Goal: Check status: Check status

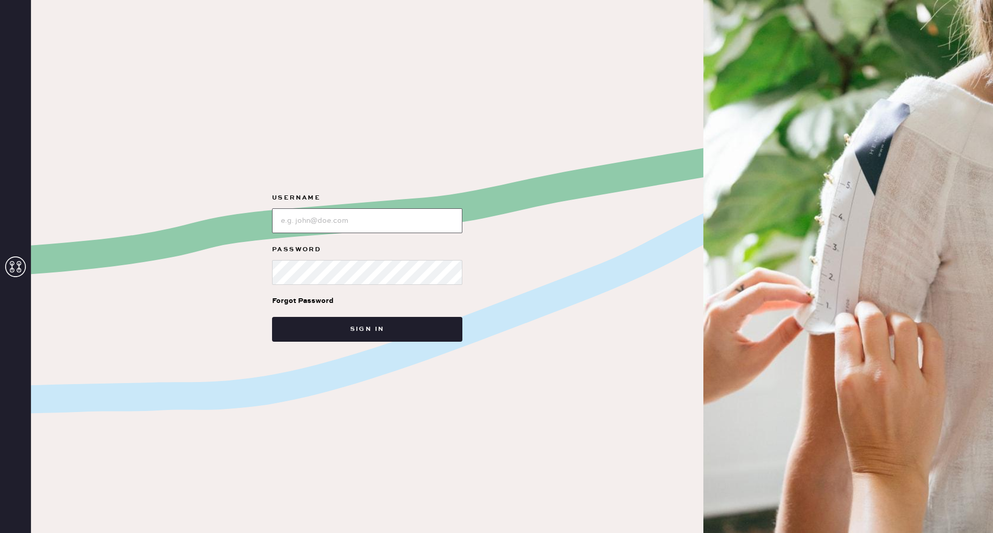
click at [371, 223] on input "loginName" at bounding box center [367, 220] width 190 height 25
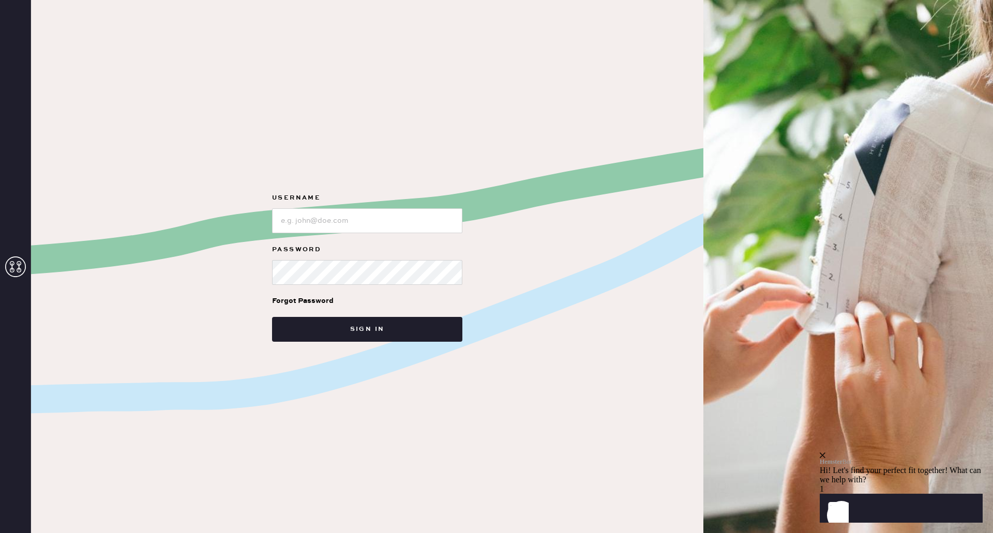
click at [295, 301] on div "Forgot Password" at bounding box center [303, 300] width 62 height 11
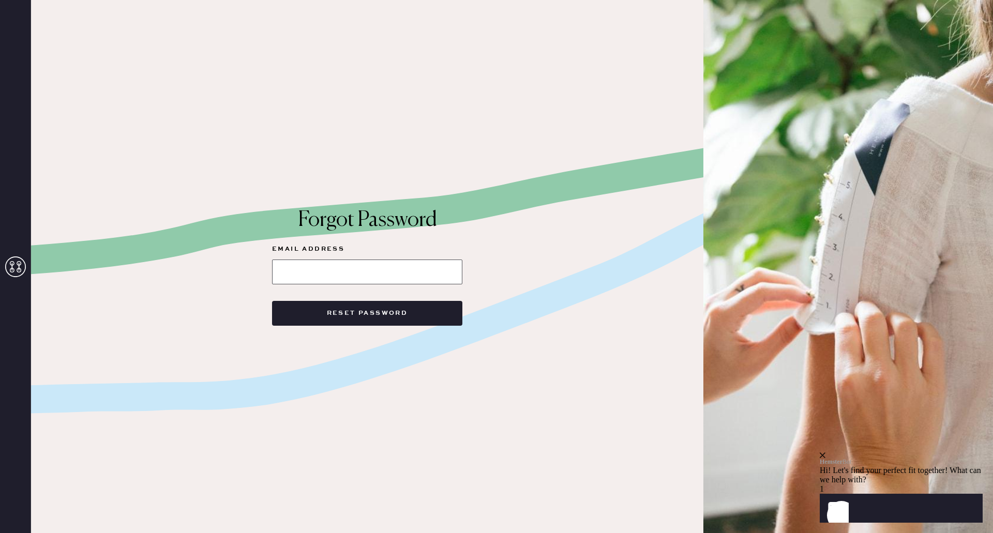
click at [320, 274] on input at bounding box center [367, 272] width 190 height 25
type input "[PERSON_NAME][EMAIL_ADDRESS][DOMAIN_NAME]"
click at [353, 320] on button "Reset Password" at bounding box center [367, 313] width 190 height 25
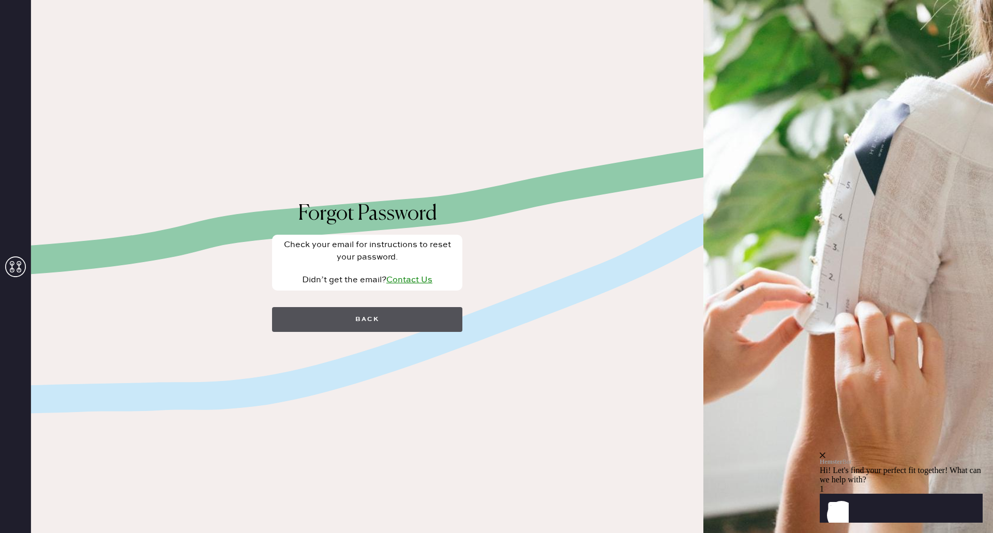
click at [387, 324] on button "Back" at bounding box center [367, 319] width 190 height 25
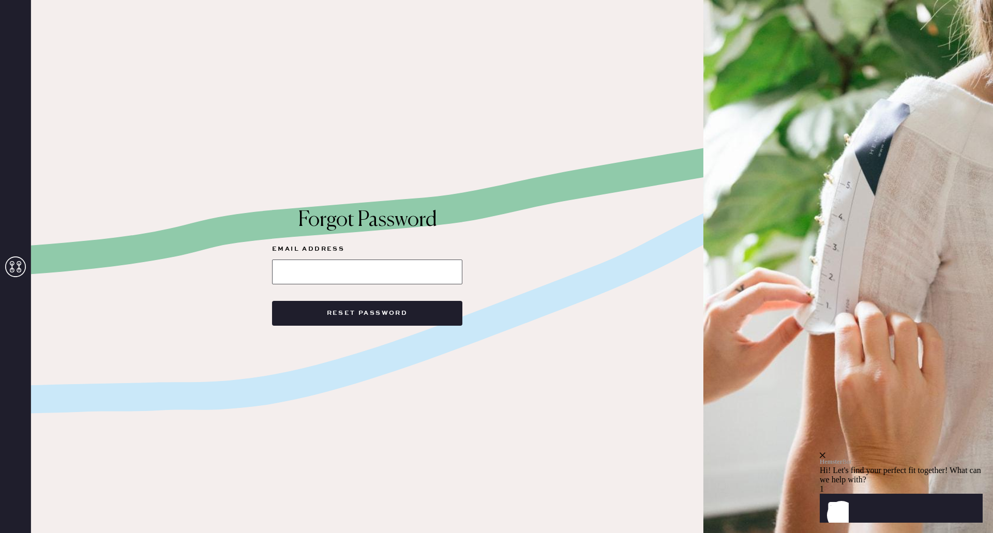
click at [337, 265] on input at bounding box center [367, 272] width 190 height 25
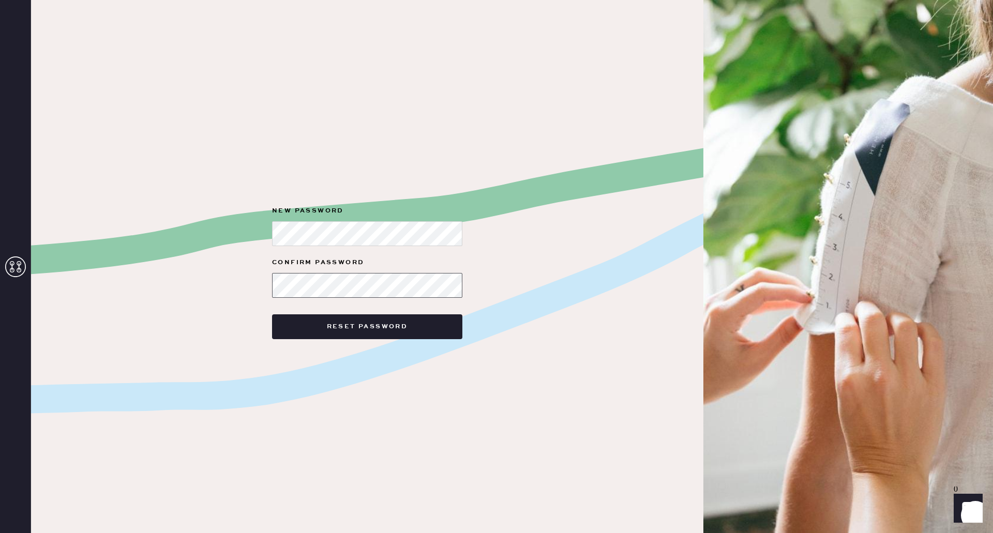
click at [272, 314] on button "Reset Password" at bounding box center [367, 326] width 190 height 25
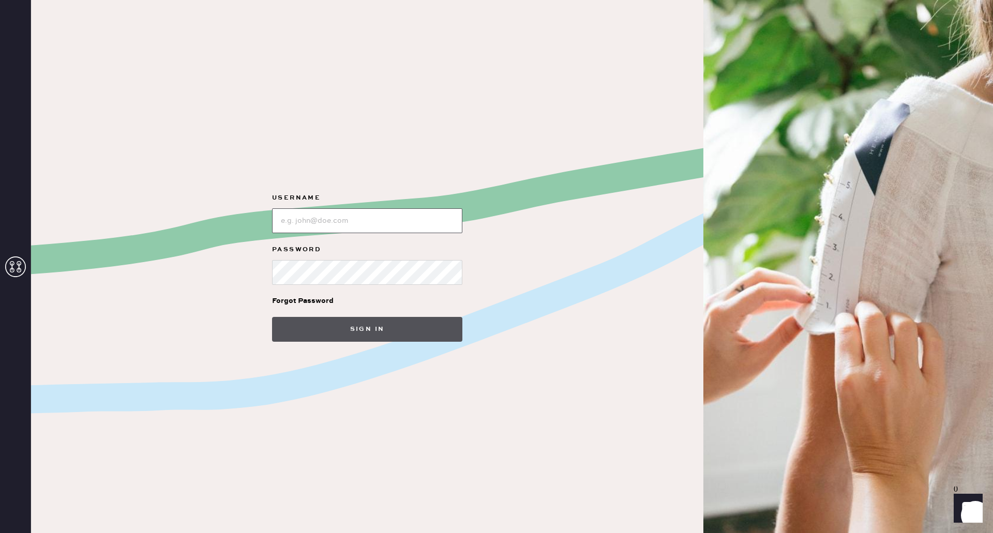
type input "[PERSON_NAME][EMAIL_ADDRESS][DOMAIN_NAME]"
click at [332, 326] on button "Sign in" at bounding box center [367, 329] width 190 height 25
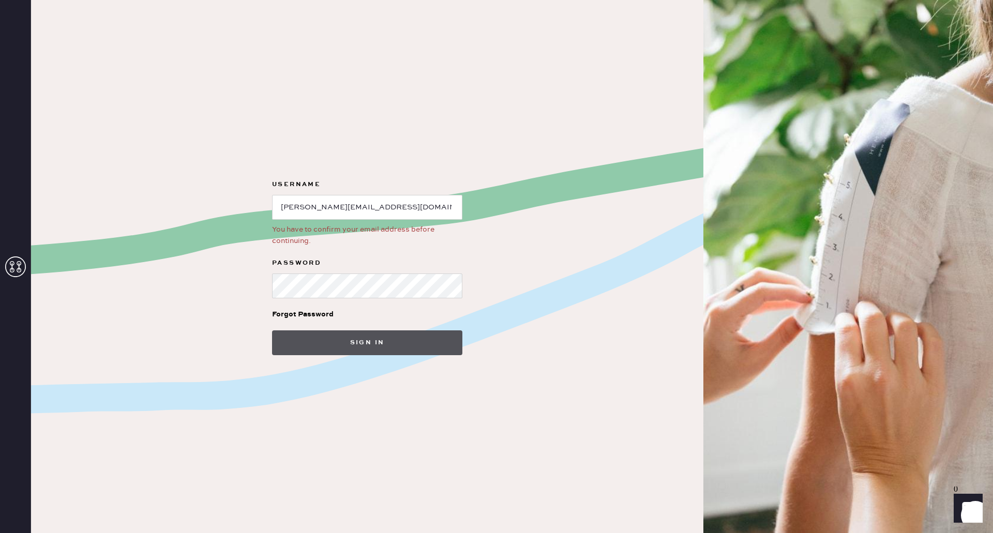
click at [351, 338] on button "Sign in" at bounding box center [367, 342] width 190 height 25
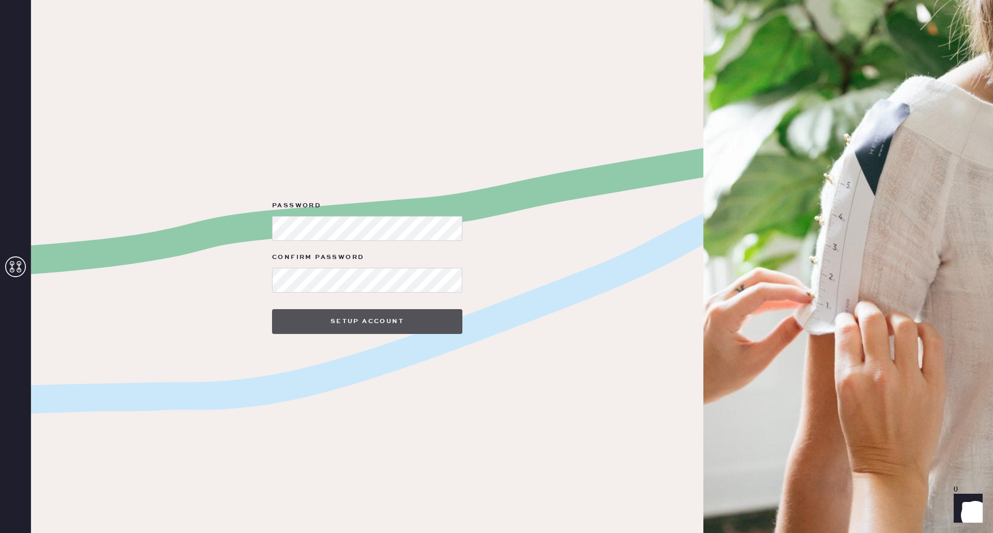
click at [395, 319] on button "Setup Account" at bounding box center [367, 321] width 190 height 25
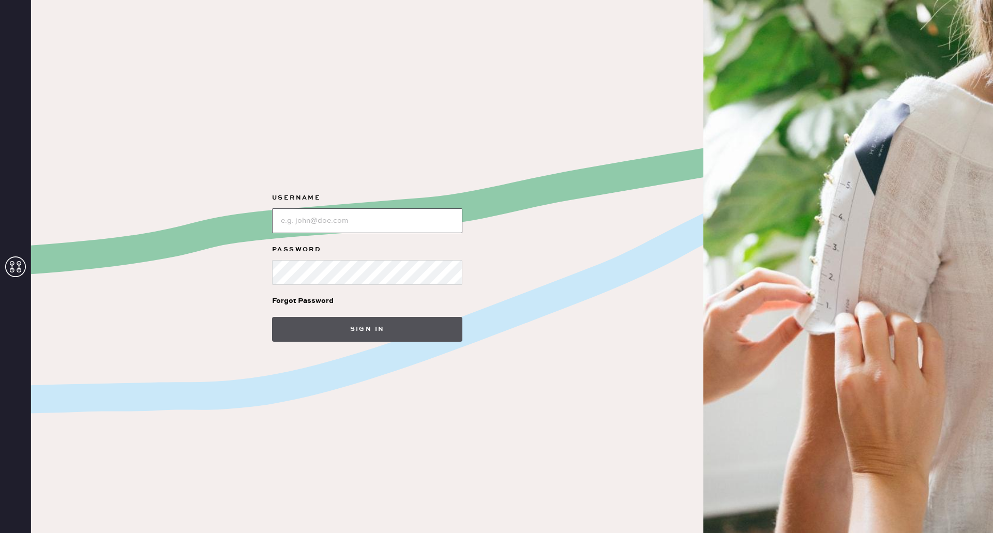
type input "[PERSON_NAME][EMAIL_ADDRESS][DOMAIN_NAME]"
click at [380, 331] on button "Sign in" at bounding box center [367, 329] width 190 height 25
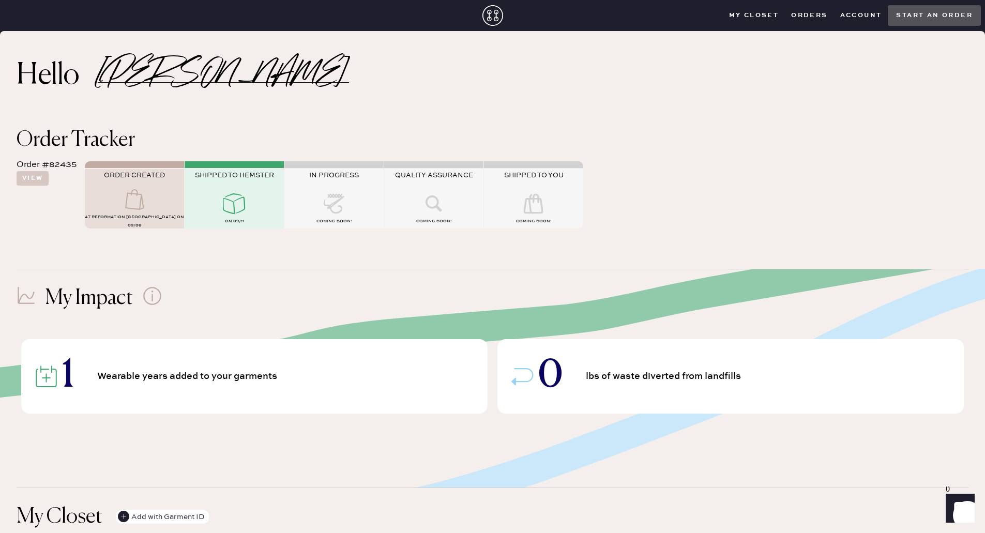
click at [747, 12] on closet "My Closet" at bounding box center [754, 16] width 63 height 16
click at [27, 174] on button "View" at bounding box center [33, 178] width 32 height 14
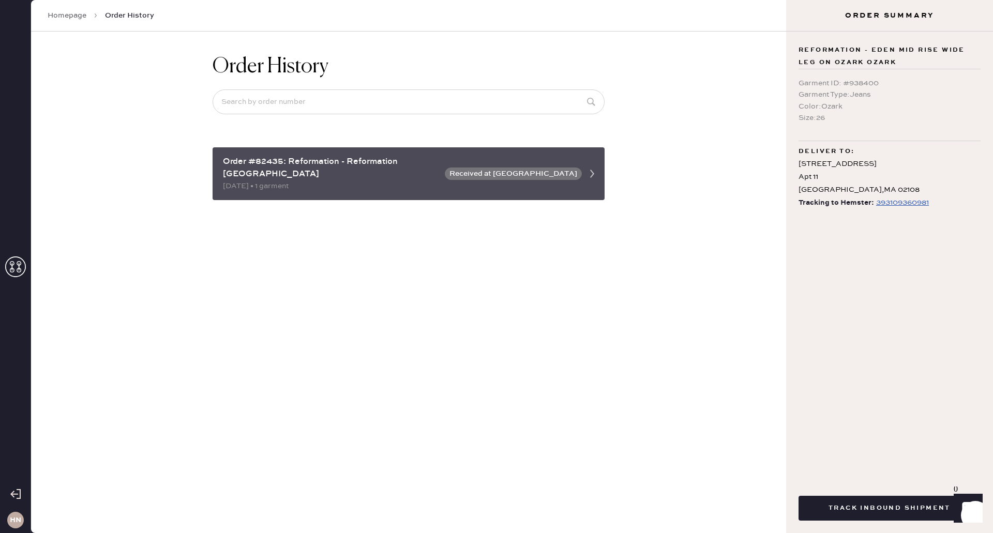
click at [391, 156] on div "Order #82435: Reformation - Reformation [GEOGRAPHIC_DATA]" at bounding box center [331, 168] width 216 height 25
click at [553, 168] on button "Received at [GEOGRAPHIC_DATA]" at bounding box center [513, 174] width 137 height 12
click at [596, 168] on icon at bounding box center [592, 173] width 21 height 21
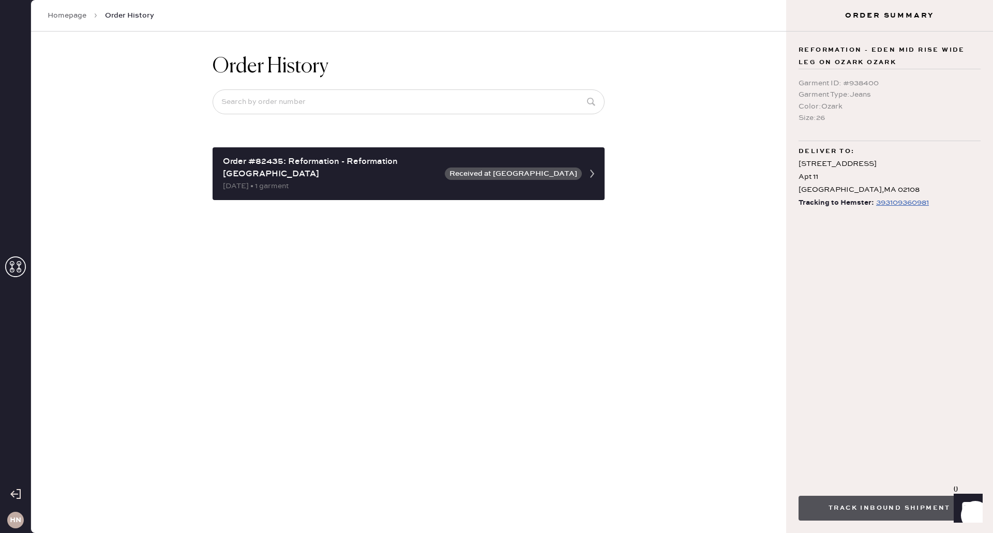
click at [848, 510] on button "Track Inbound Shipment" at bounding box center [889, 508] width 182 height 25
click at [895, 205] on div "393109360981" at bounding box center [902, 203] width 53 height 12
